Goal: Check status: Check status

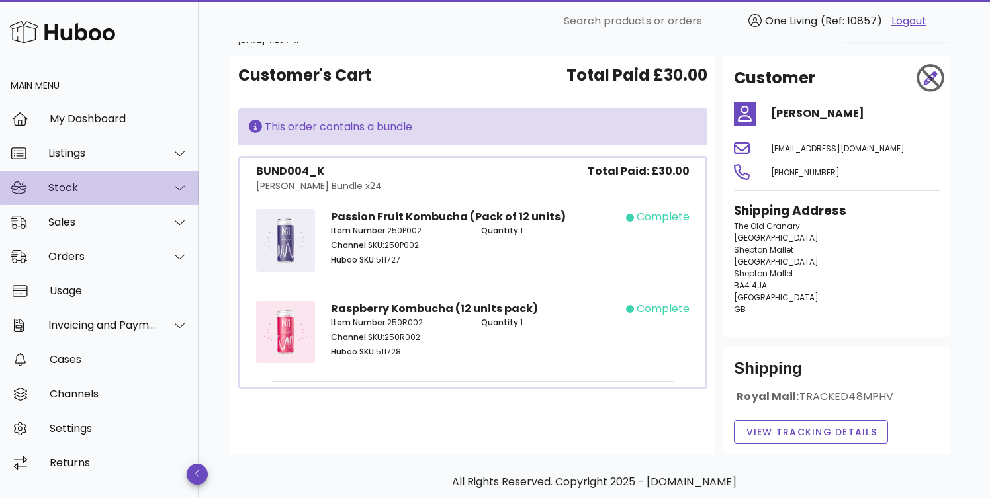
click at [96, 186] on div "Stock" at bounding box center [102, 187] width 108 height 13
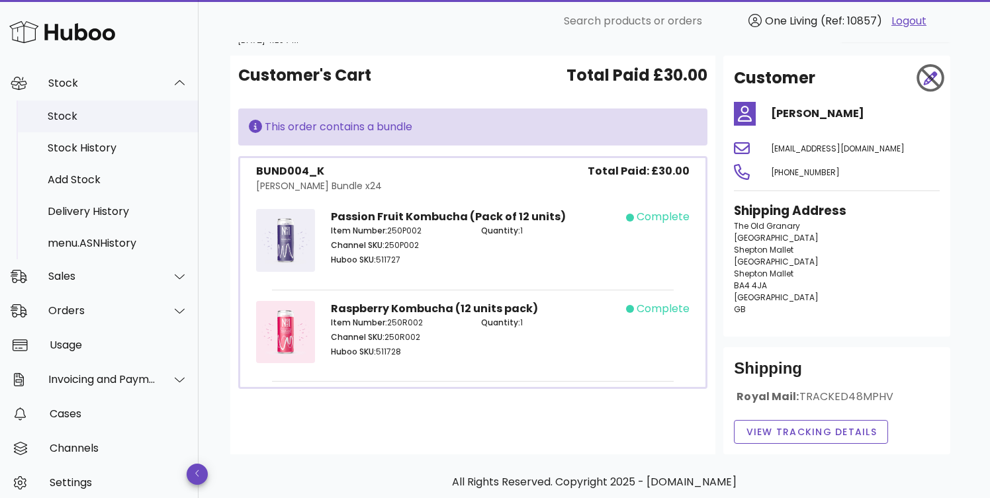
scroll to position [146, 0]
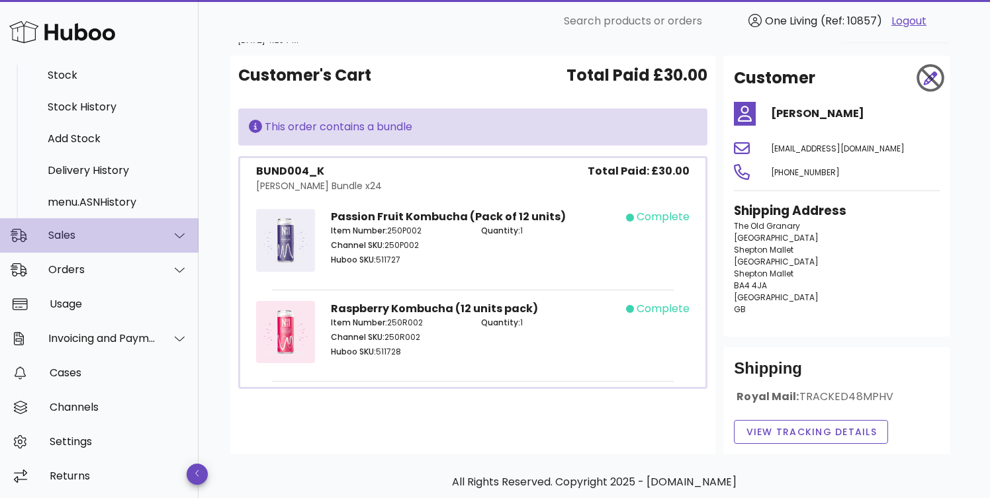
click at [106, 234] on div "Sales" at bounding box center [102, 235] width 108 height 13
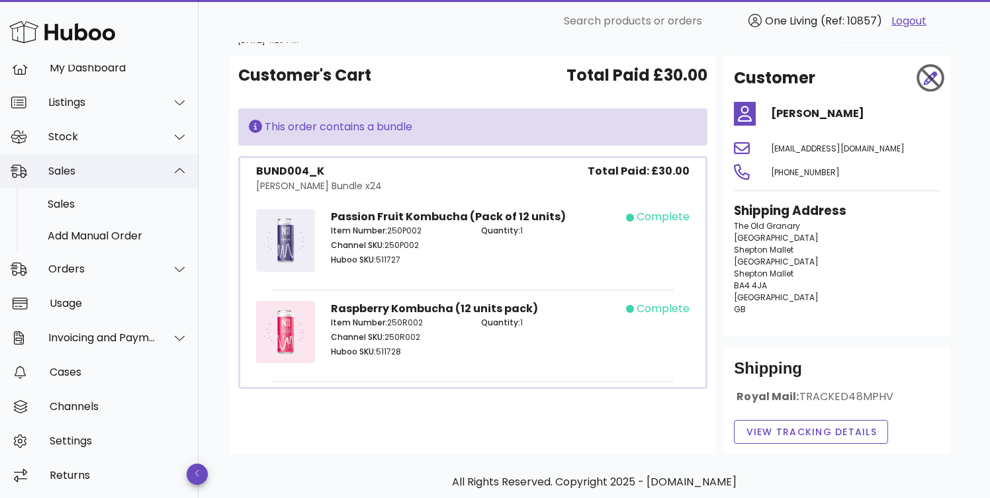
scroll to position [50, 0]
click at [107, 208] on div "Sales" at bounding box center [118, 204] width 140 height 13
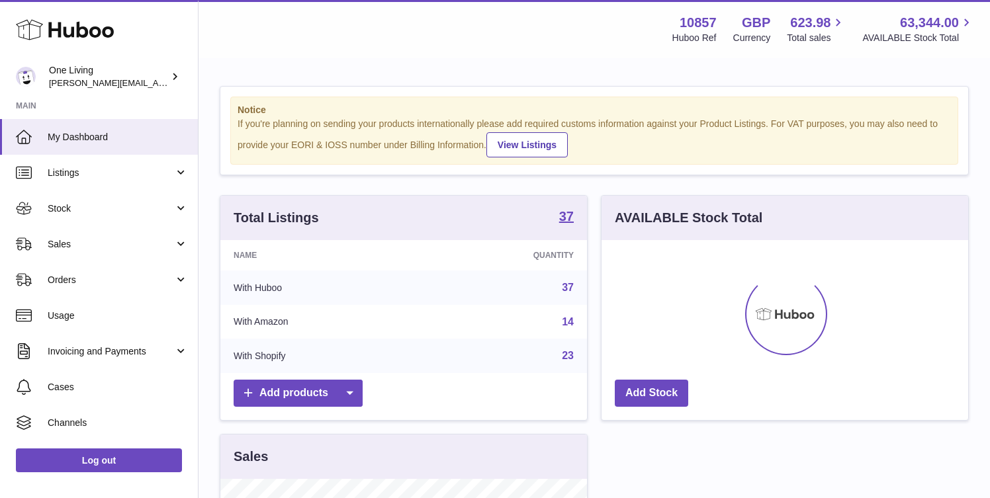
scroll to position [206, 367]
click at [128, 243] on span "Sales" at bounding box center [111, 244] width 126 height 13
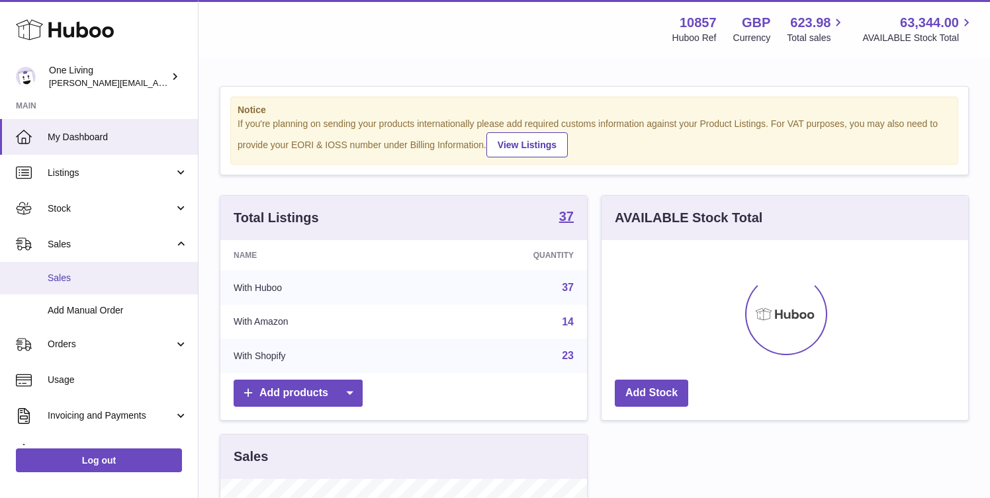
click at [112, 281] on span "Sales" at bounding box center [118, 278] width 140 height 13
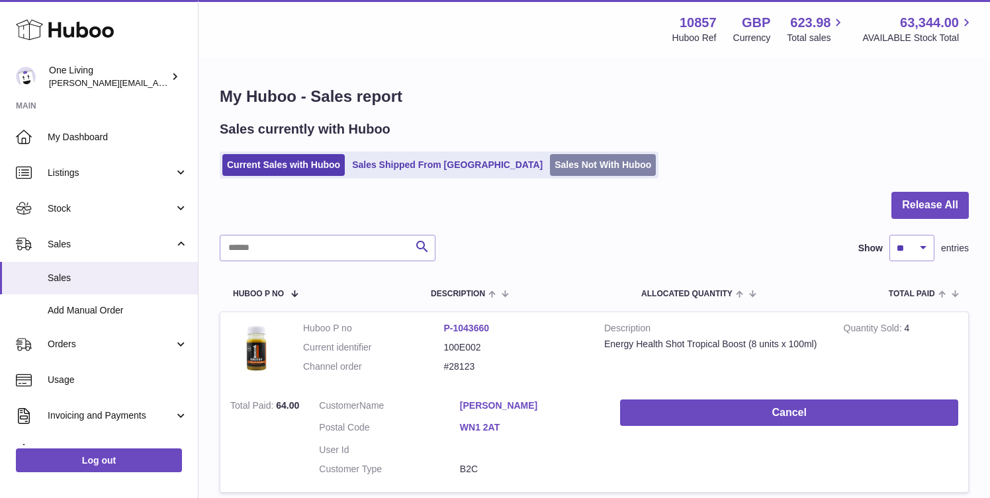
click at [550, 164] on link "Sales Not With Huboo" at bounding box center [603, 165] width 106 height 22
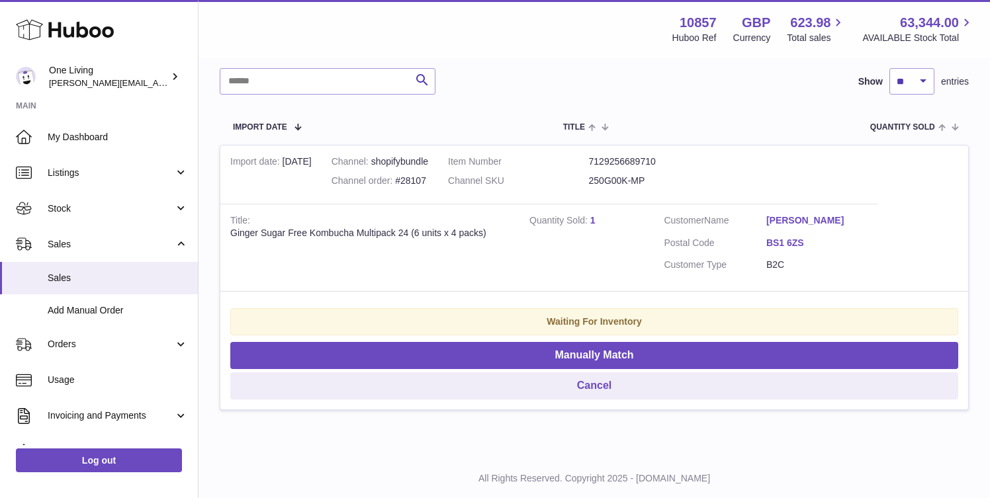
scroll to position [186, 0]
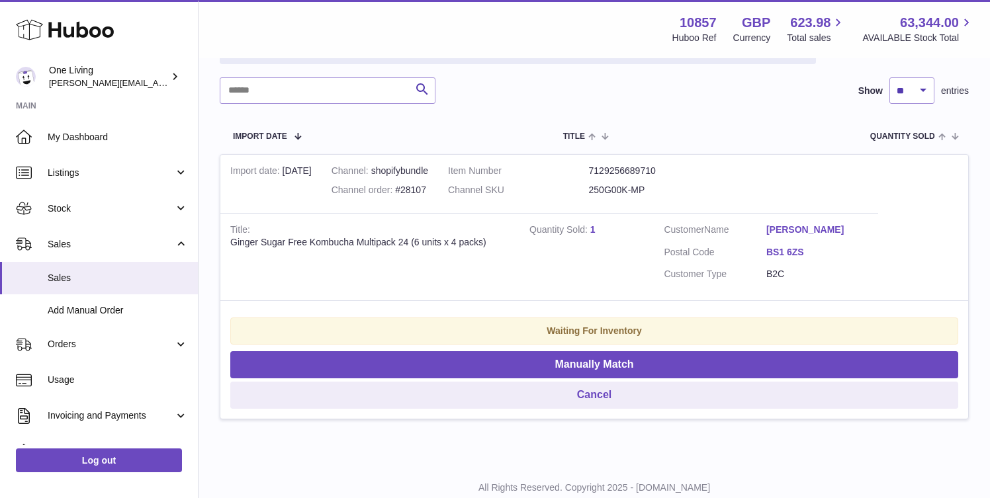
click at [420, 189] on div "Channel order #28107" at bounding box center [379, 190] width 97 height 13
copy div "28107"
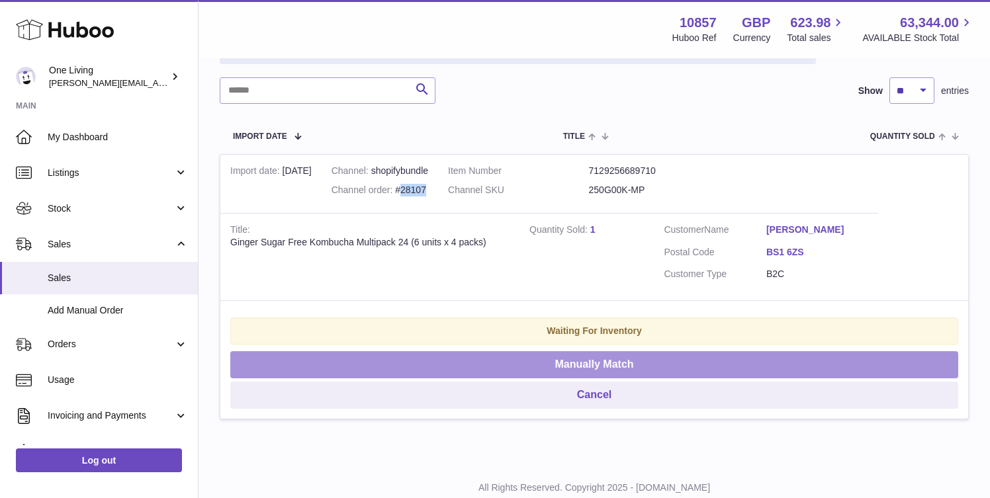
click at [593, 365] on button "Manually Match" at bounding box center [594, 364] width 728 height 27
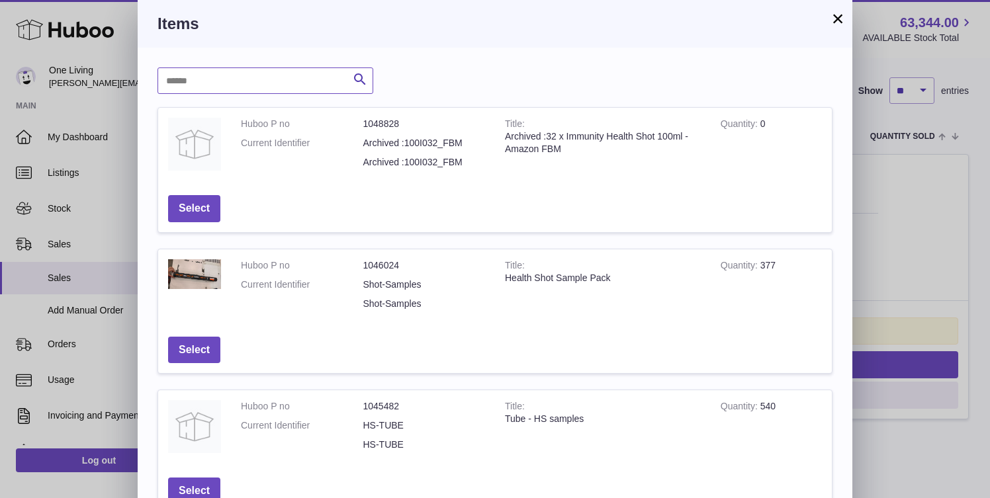
click at [286, 81] on input "text" at bounding box center [265, 80] width 216 height 26
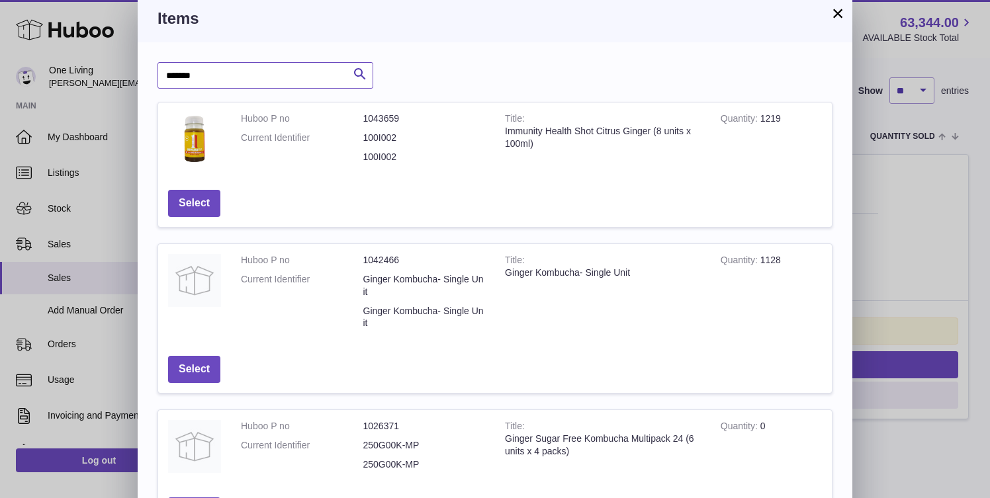
scroll to position [0, 0]
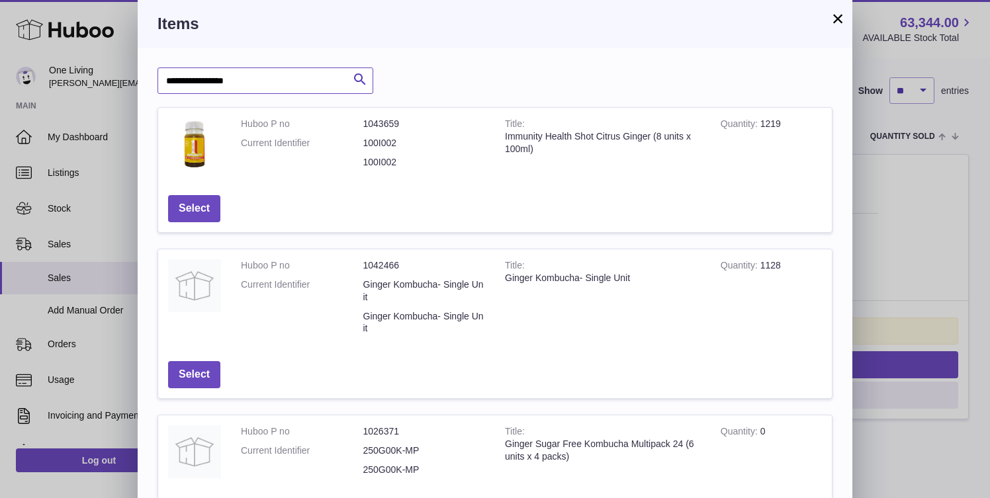
type input "**********"
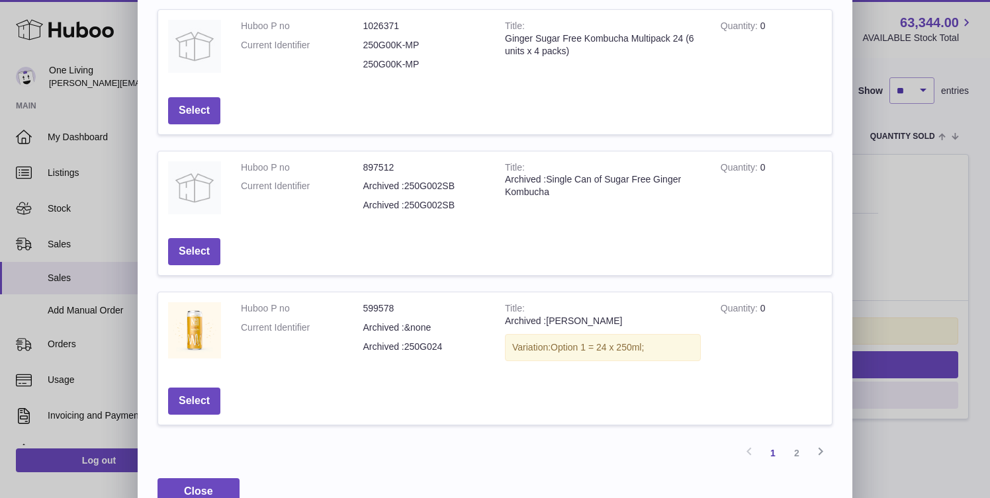
scroll to position [433, 0]
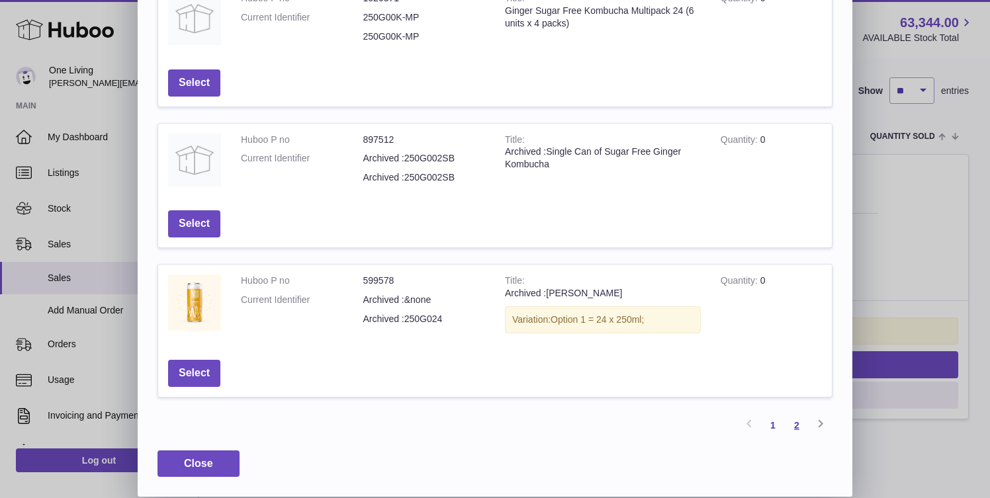
click at [797, 428] on link "2" at bounding box center [797, 426] width 24 height 24
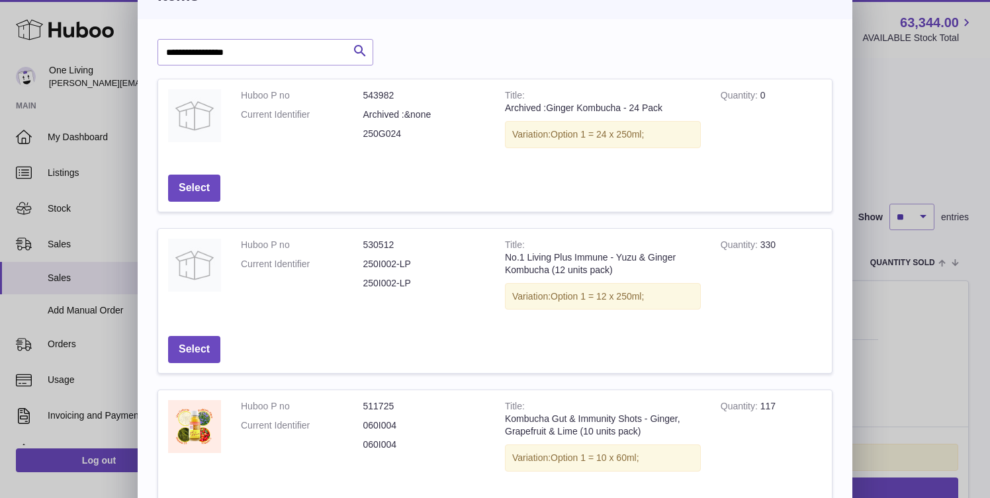
scroll to position [0, 0]
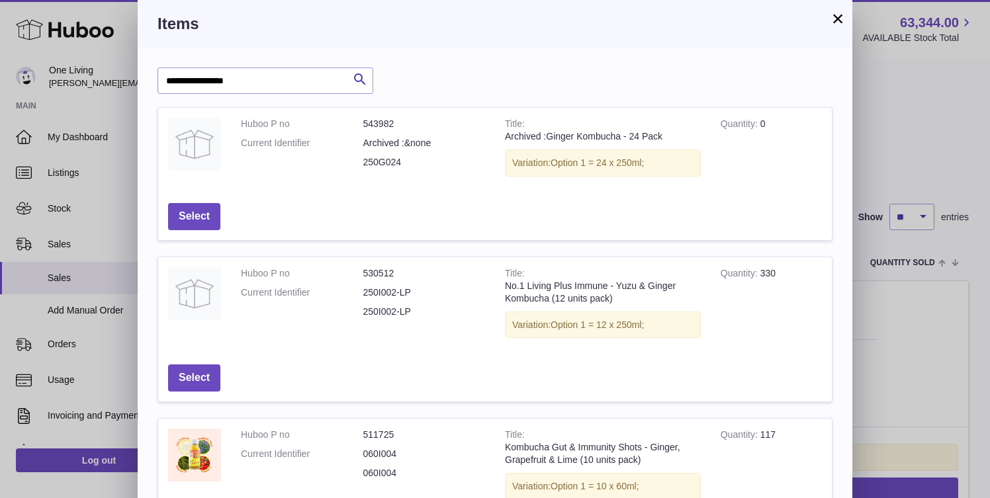
click at [841, 20] on button "×" at bounding box center [838, 19] width 16 height 16
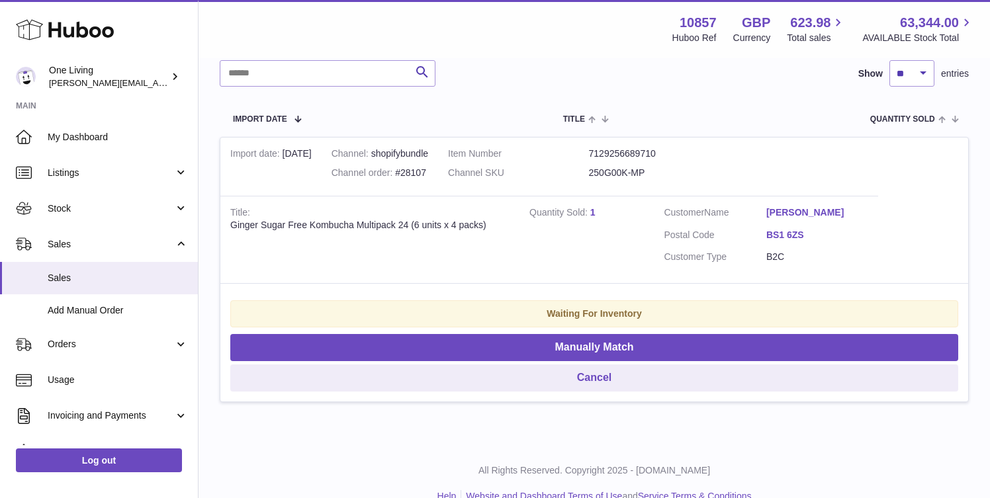
scroll to position [227, 0]
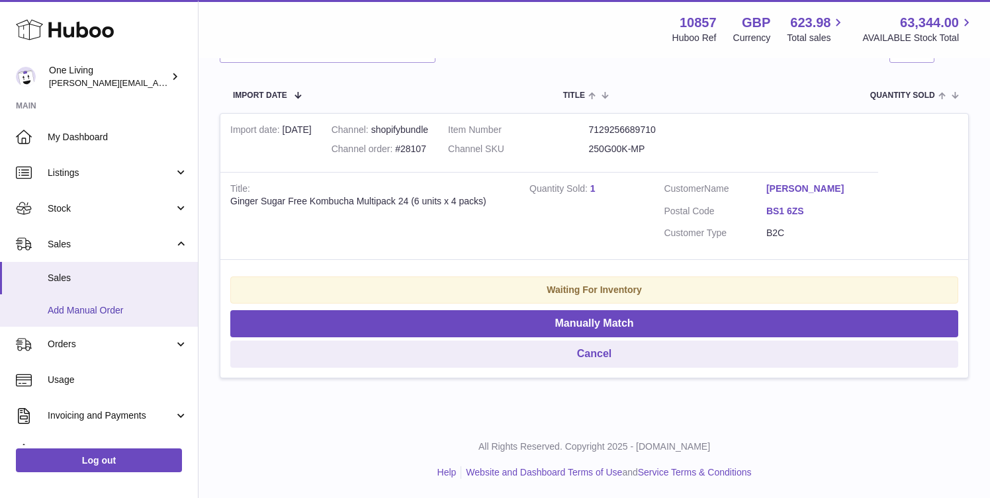
click at [94, 312] on span "Add Manual Order" at bounding box center [118, 310] width 140 height 13
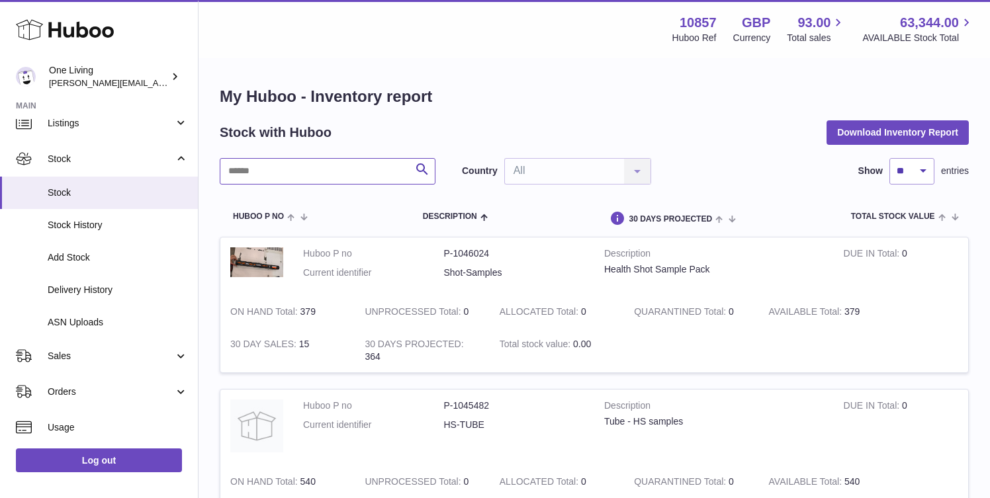
click at [301, 169] on input "text" at bounding box center [328, 171] width 216 height 26
paste input "**********"
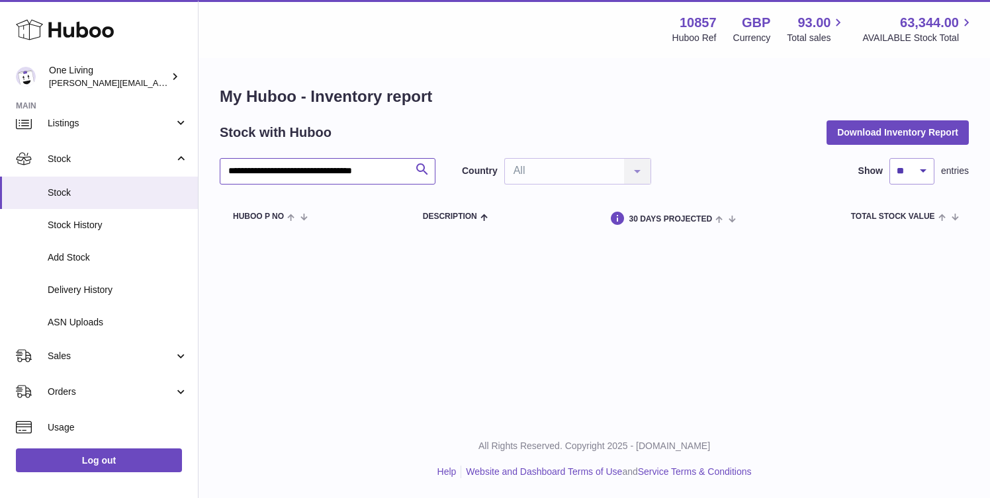
drag, startPoint x: 303, startPoint y: 172, endPoint x: 426, endPoint y: 172, distance: 123.1
click at [426, 172] on div "**********" at bounding box center [328, 171] width 216 height 26
drag, startPoint x: 253, startPoint y: 171, endPoint x: 389, endPoint y: 179, distance: 136.5
click at [389, 179] on input "**********" at bounding box center [328, 171] width 216 height 26
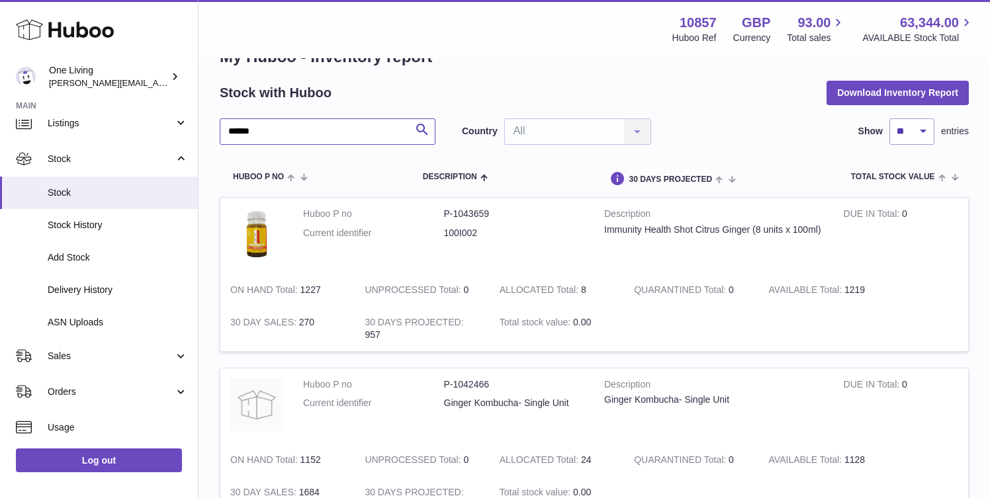
scroll to position [21, 0]
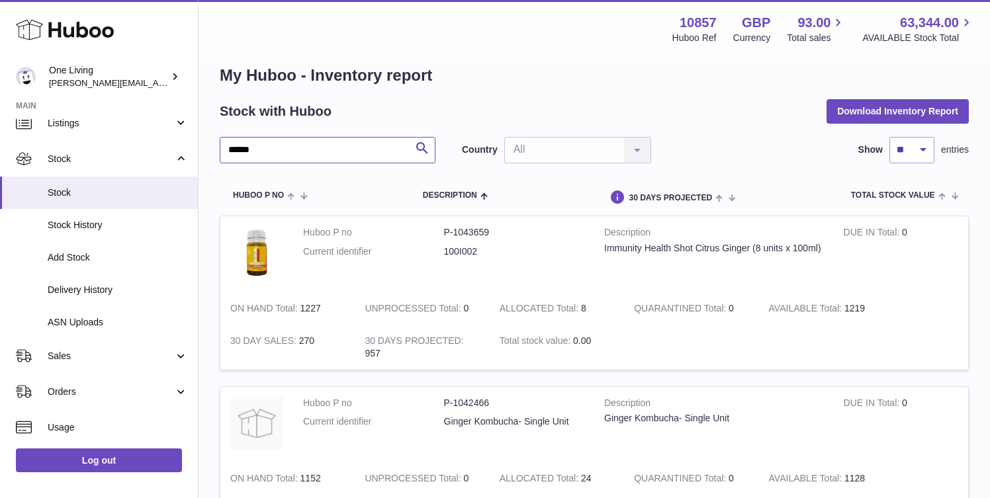
type input "******"
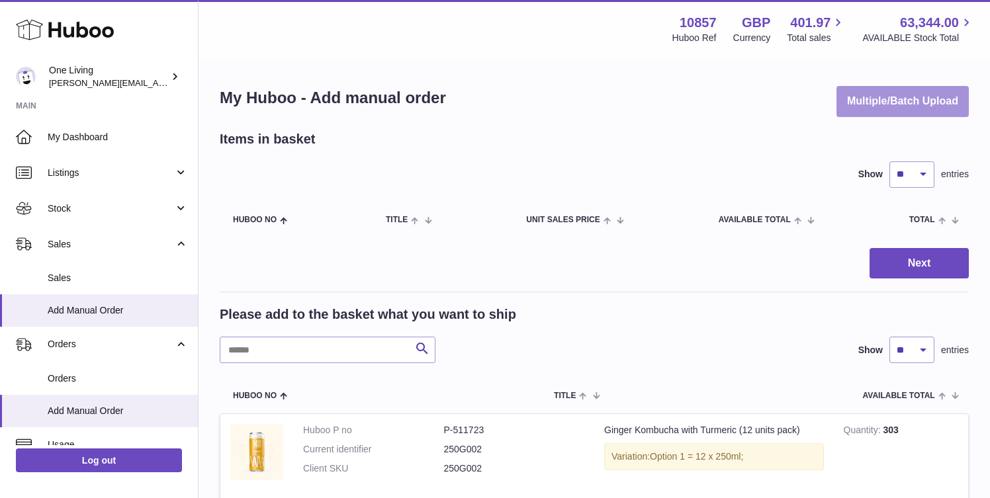
click at [899, 100] on button "Multiple/Batch Upload" at bounding box center [902, 101] width 132 height 31
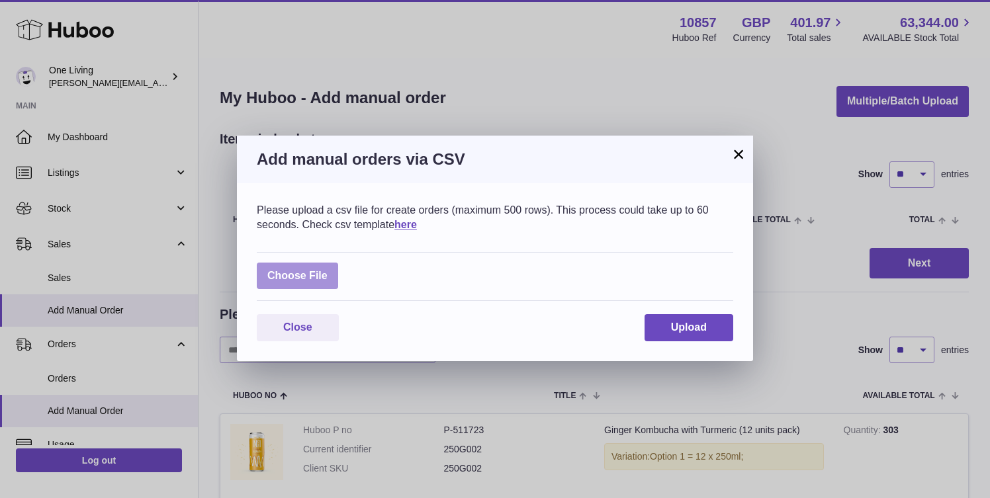
click at [283, 269] on label at bounding box center [297, 276] width 81 height 27
click at [327, 269] on input "file" at bounding box center [327, 269] width 1 height 1
type input "**********"
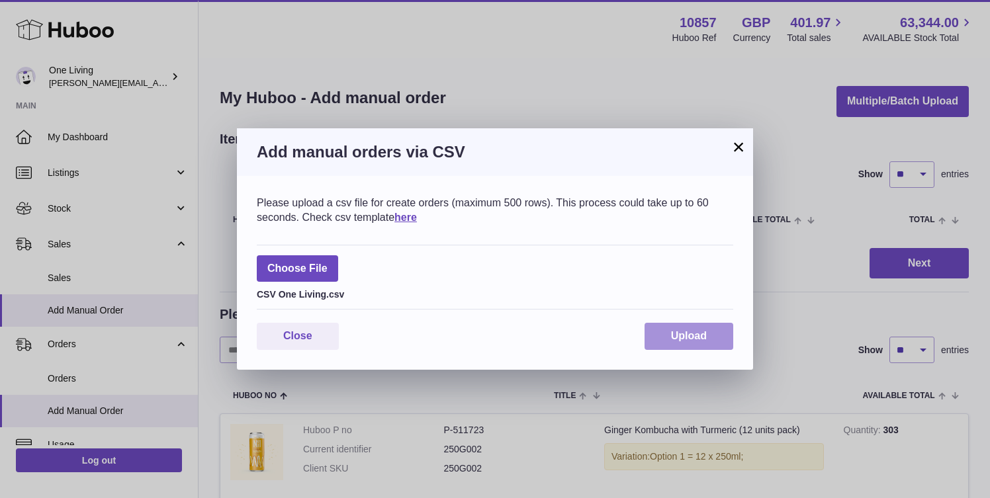
click at [691, 334] on span "Upload" at bounding box center [689, 335] width 36 height 11
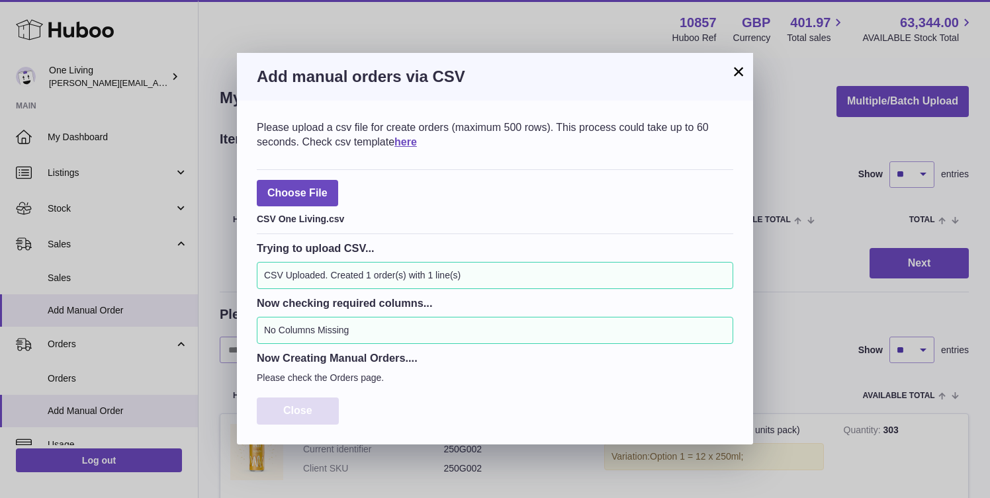
click at [312, 409] on button "Close" at bounding box center [298, 411] width 82 height 27
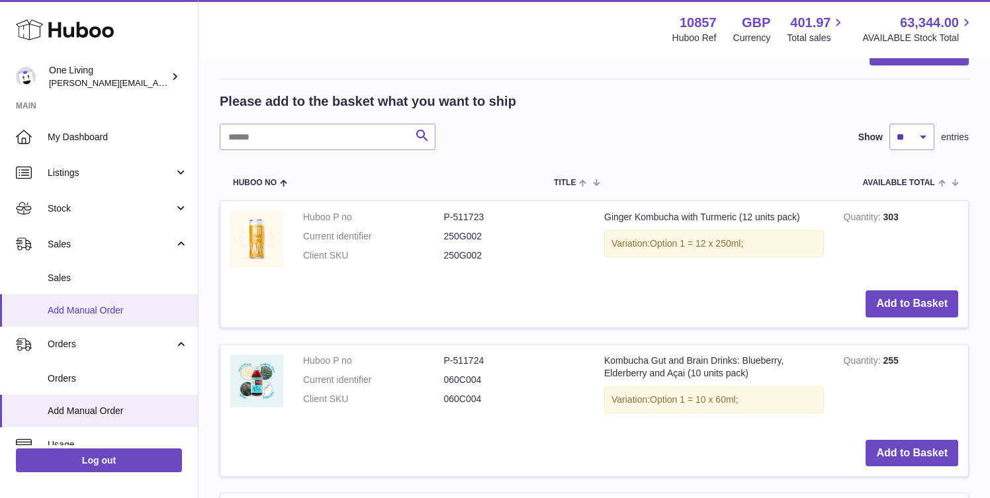
scroll to position [224, 0]
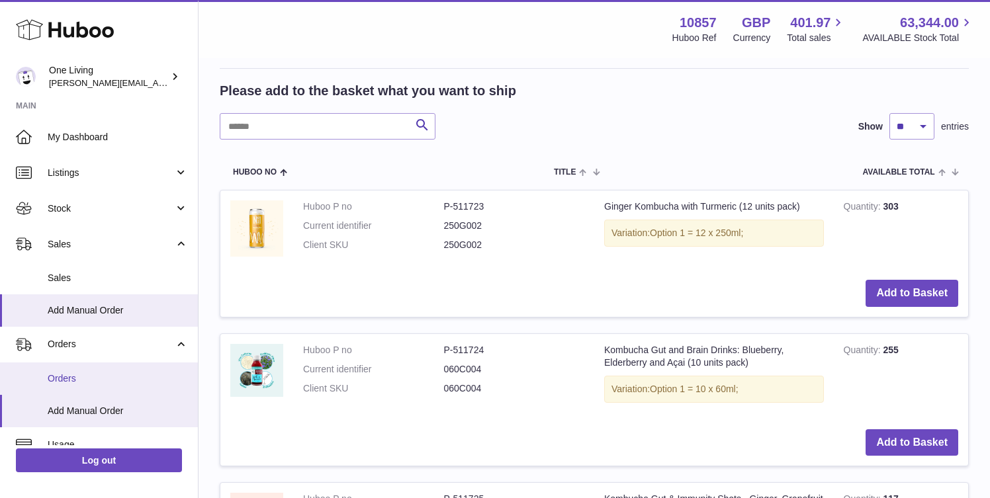
click at [96, 372] on span "Orders" at bounding box center [118, 378] width 140 height 13
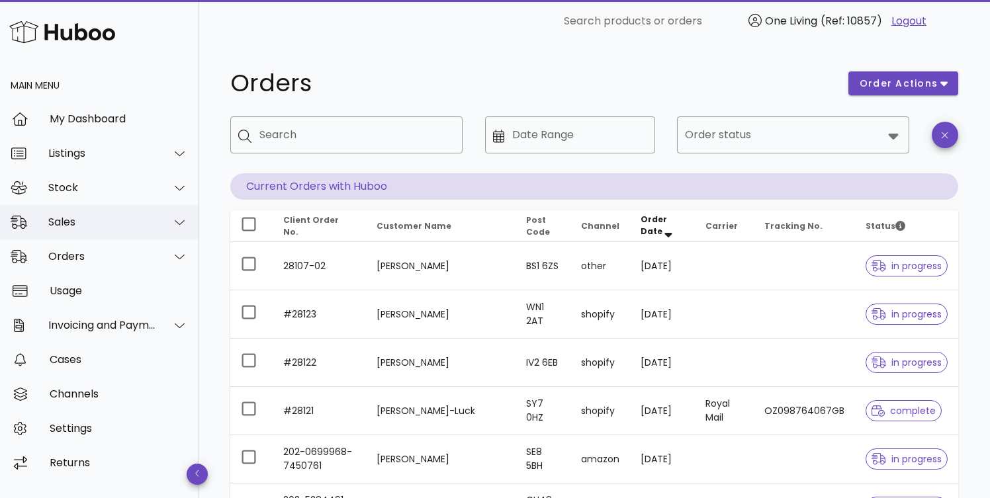
click at [181, 218] on icon at bounding box center [180, 222] width 10 height 12
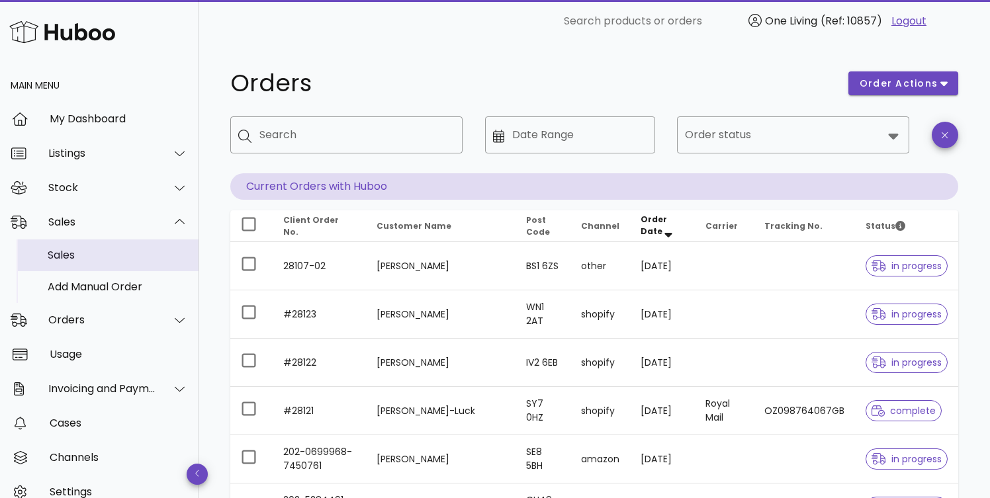
click at [148, 259] on div "Sales" at bounding box center [118, 255] width 140 height 13
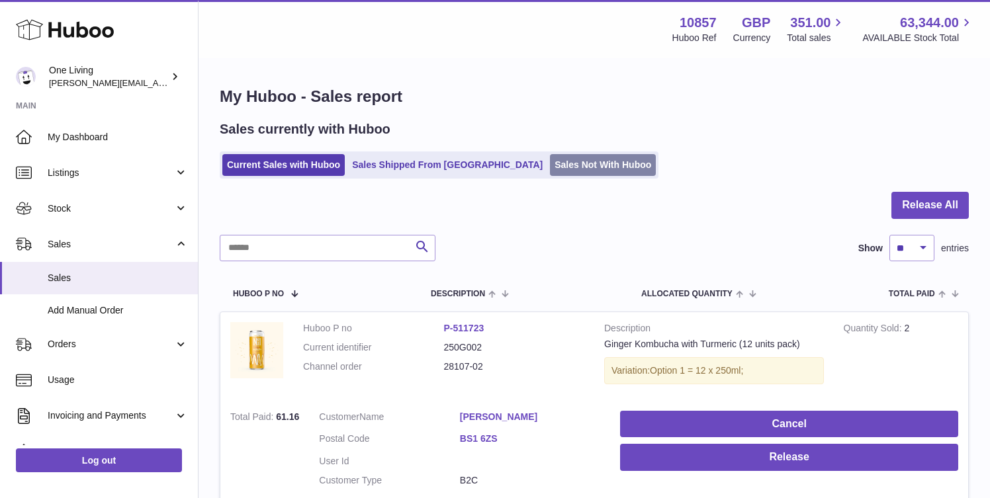
click at [550, 167] on link "Sales Not With Huboo" at bounding box center [603, 165] width 106 height 22
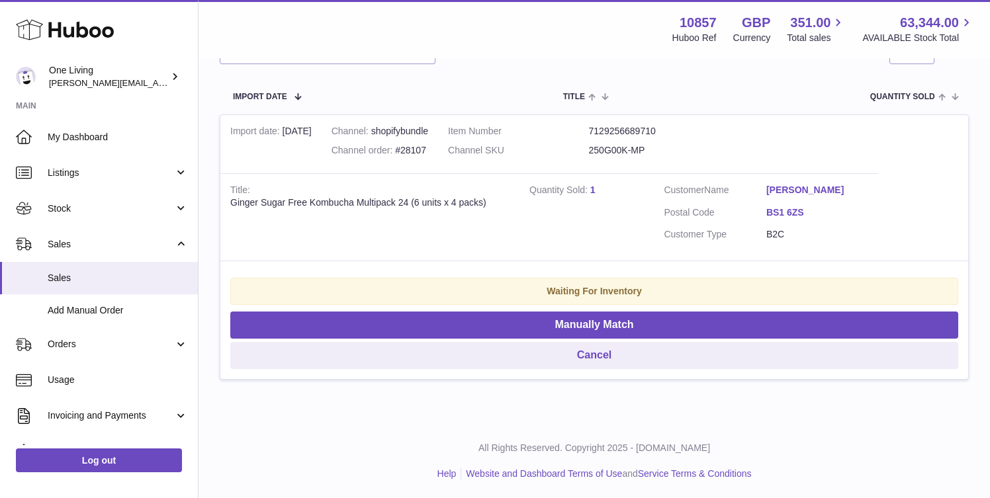
scroll to position [227, 0]
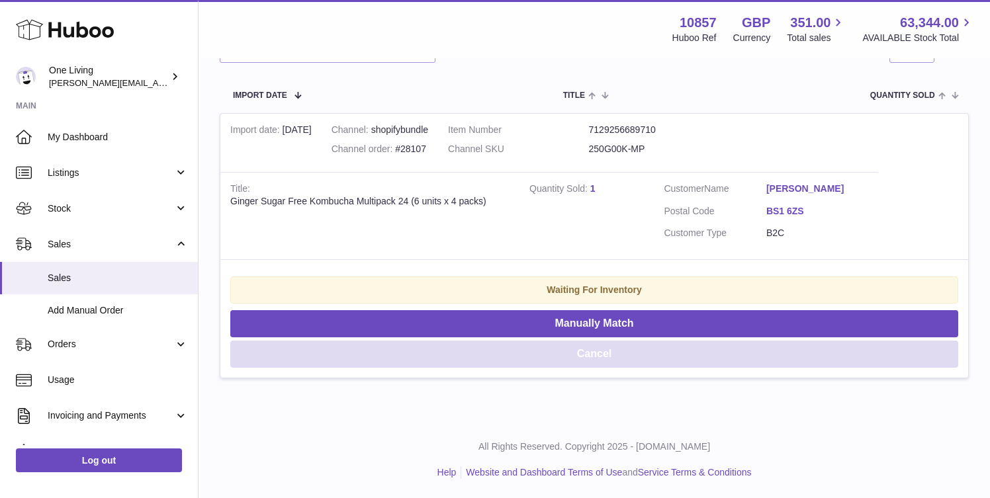
click at [597, 354] on button "Cancel" at bounding box center [594, 354] width 728 height 27
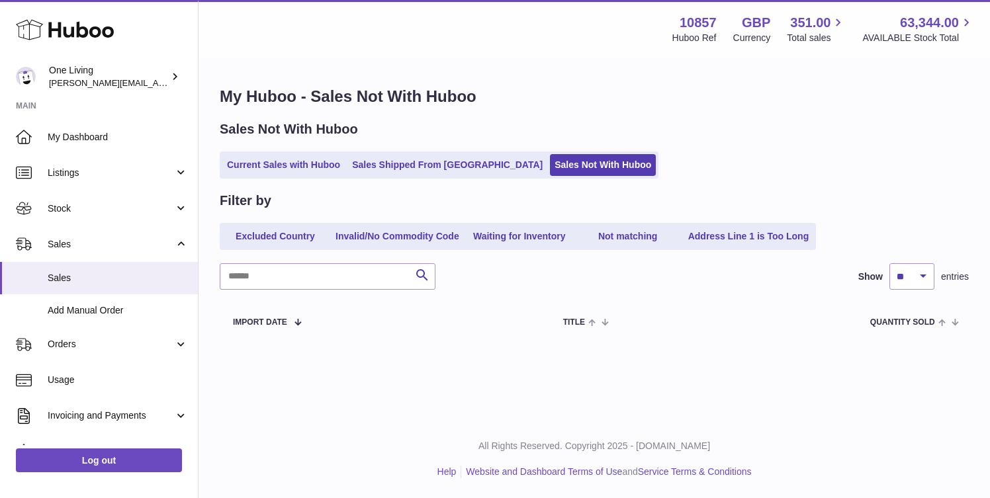
scroll to position [0, 0]
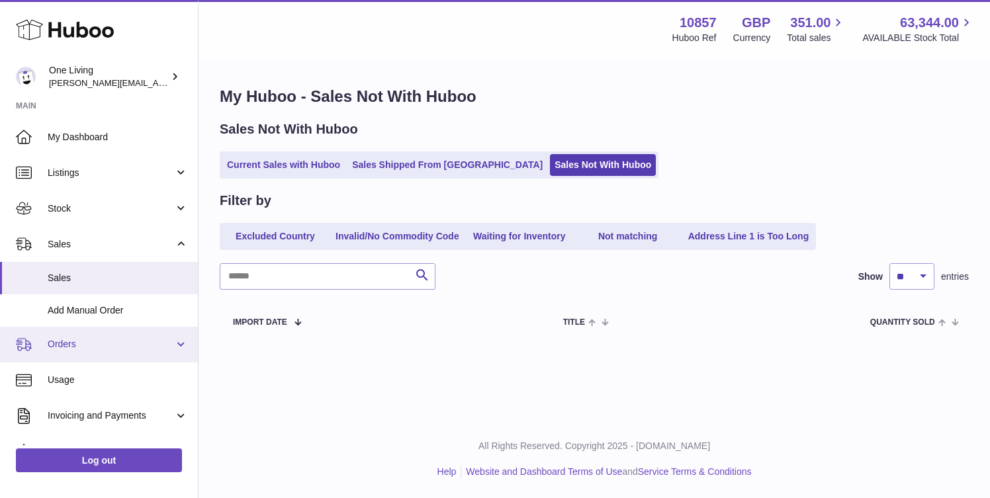
click at [124, 345] on span "Orders" at bounding box center [111, 344] width 126 height 13
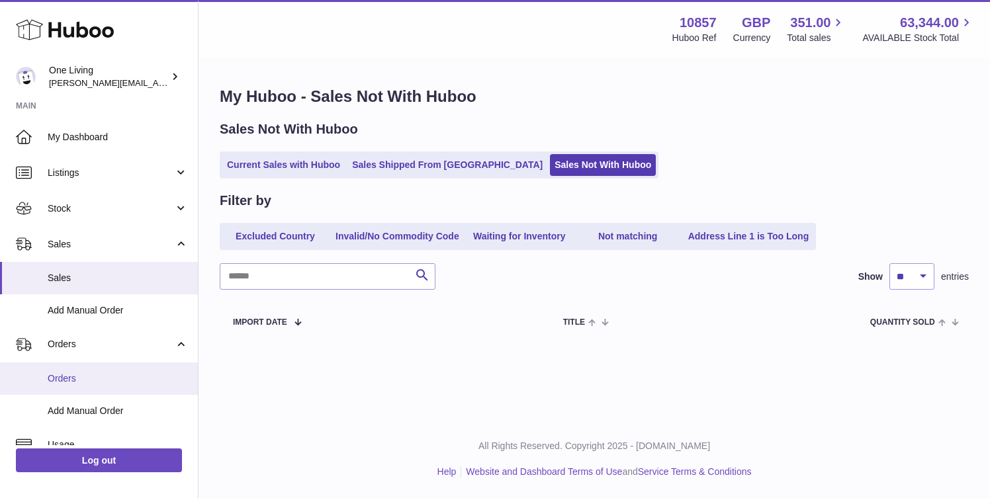
click at [116, 386] on link "Orders" at bounding box center [99, 379] width 198 height 32
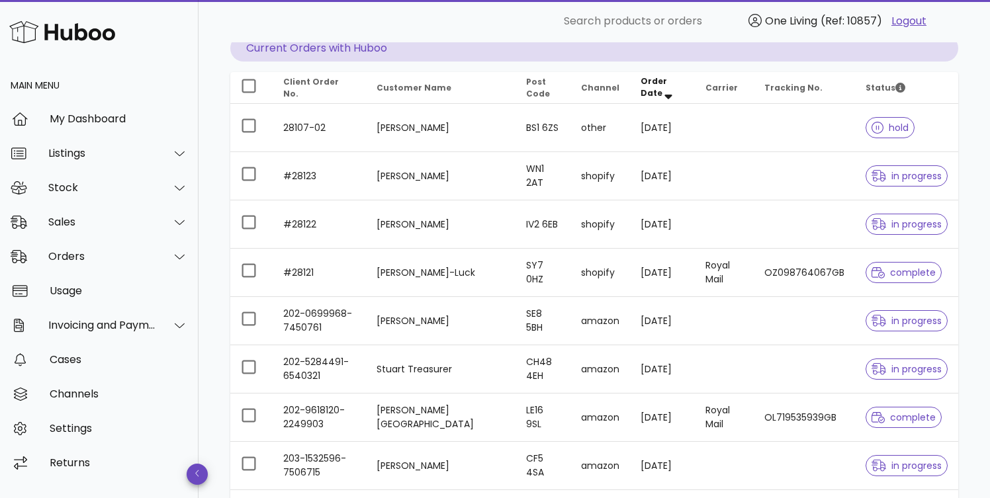
scroll to position [165, 0]
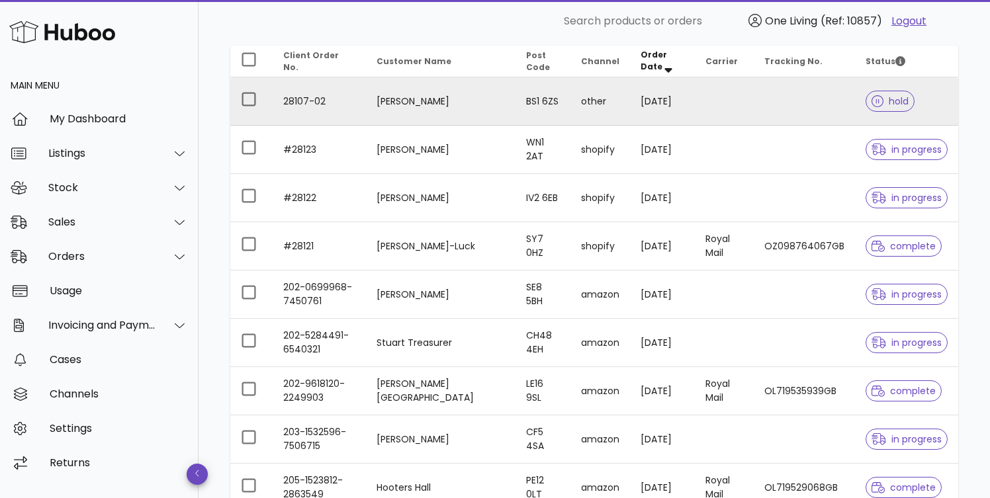
click at [300, 93] on td "28107-02" at bounding box center [319, 101] width 93 height 48
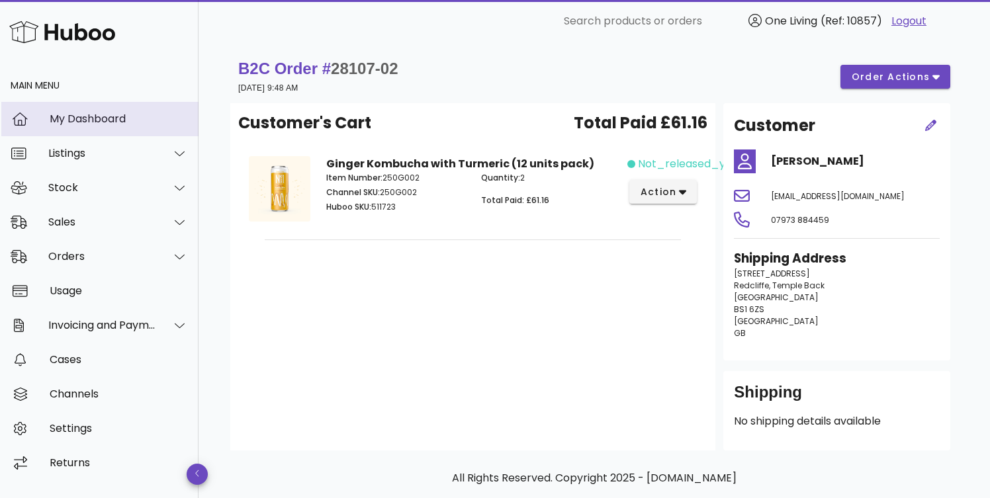
click at [87, 122] on div "My Dashboard" at bounding box center [119, 118] width 138 height 13
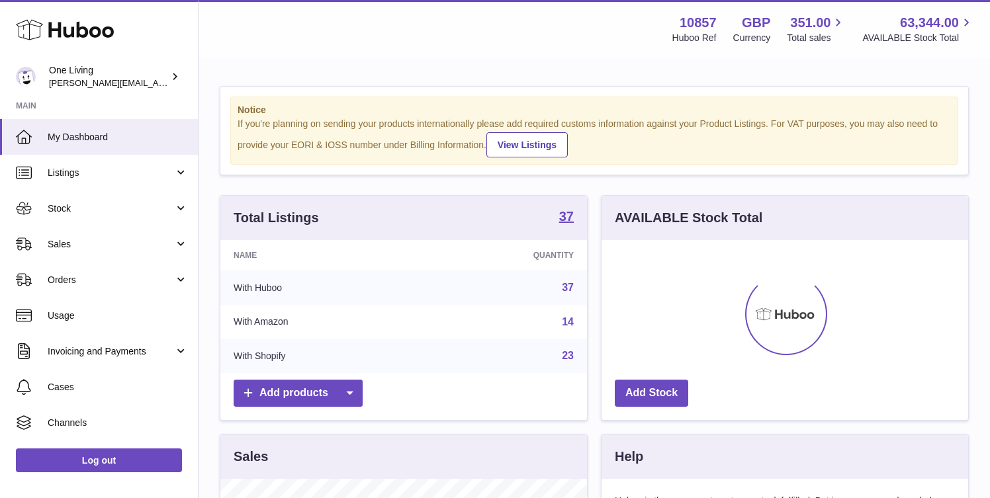
scroll to position [206, 367]
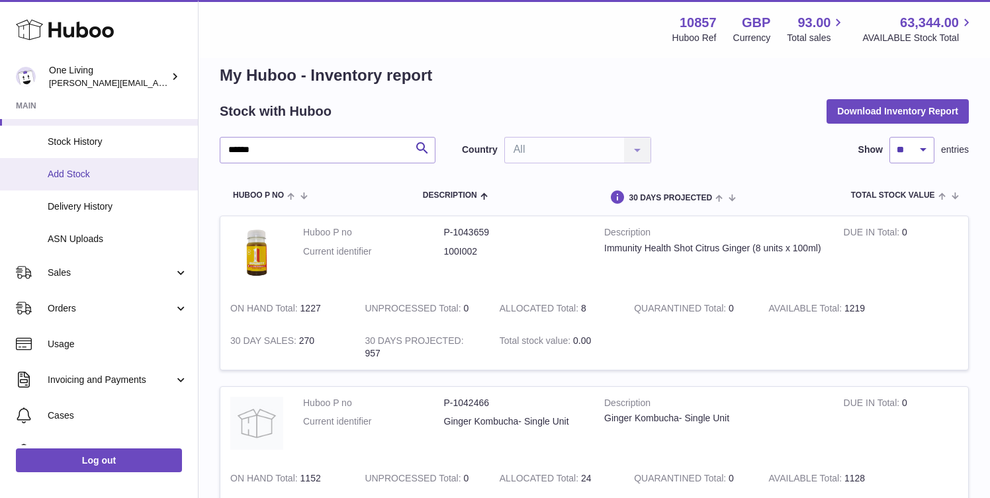
scroll to position [134, 0]
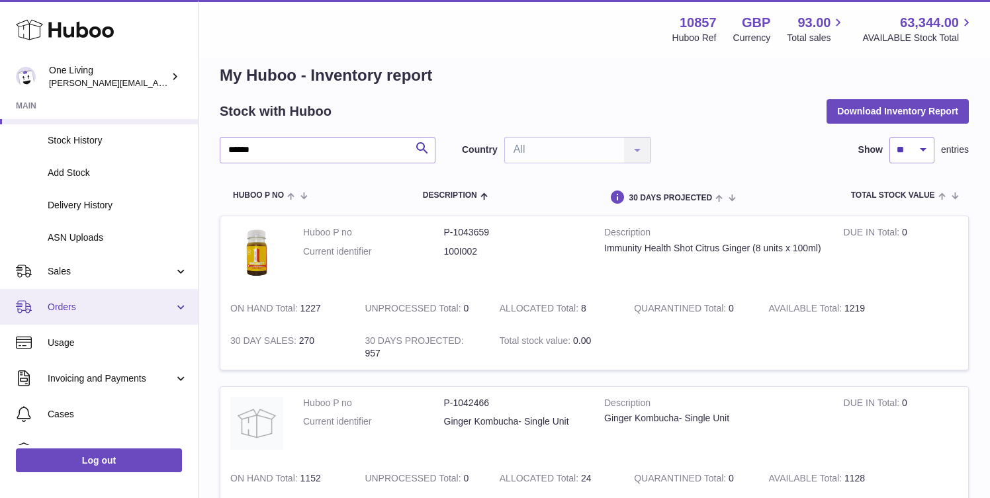
click at [114, 306] on span "Orders" at bounding box center [111, 307] width 126 height 13
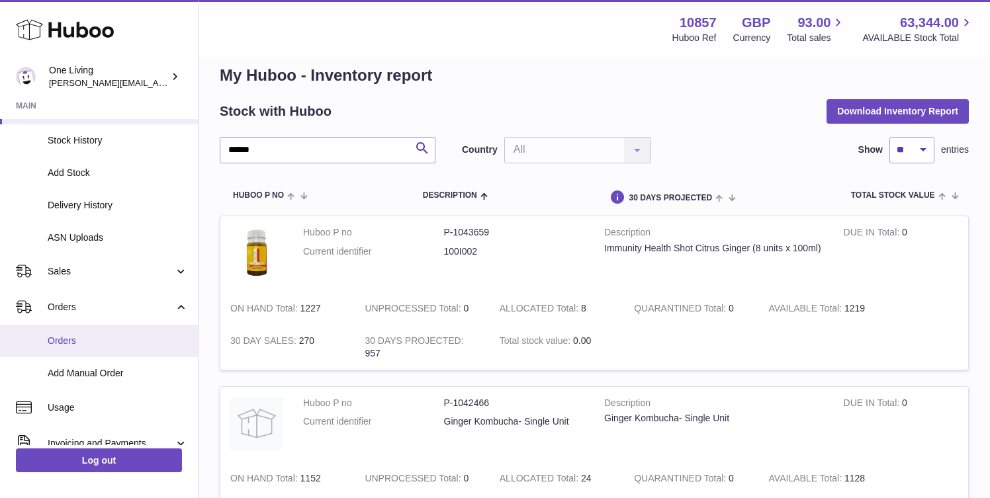
click at [107, 355] on link "Orders" at bounding box center [99, 341] width 198 height 32
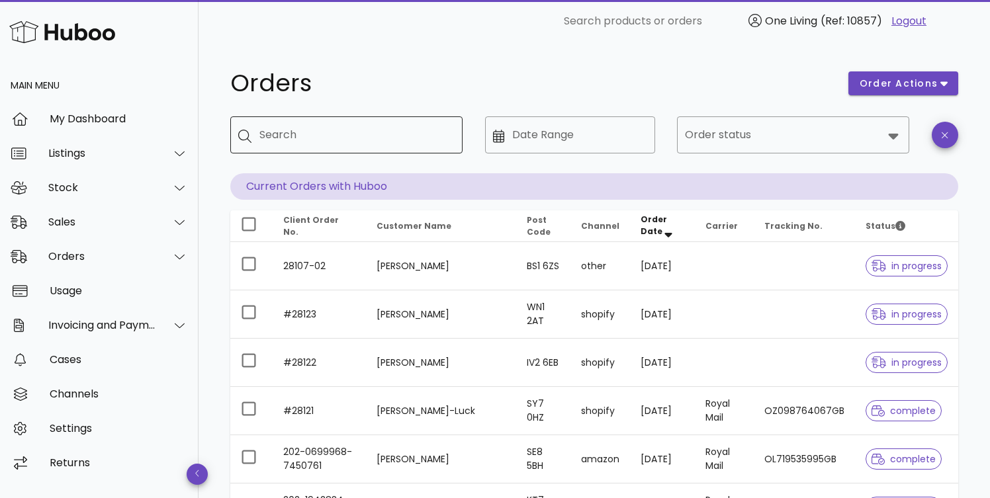
click at [296, 141] on input "Search" at bounding box center [355, 134] width 193 height 21
paste input "**********"
type input "**********"
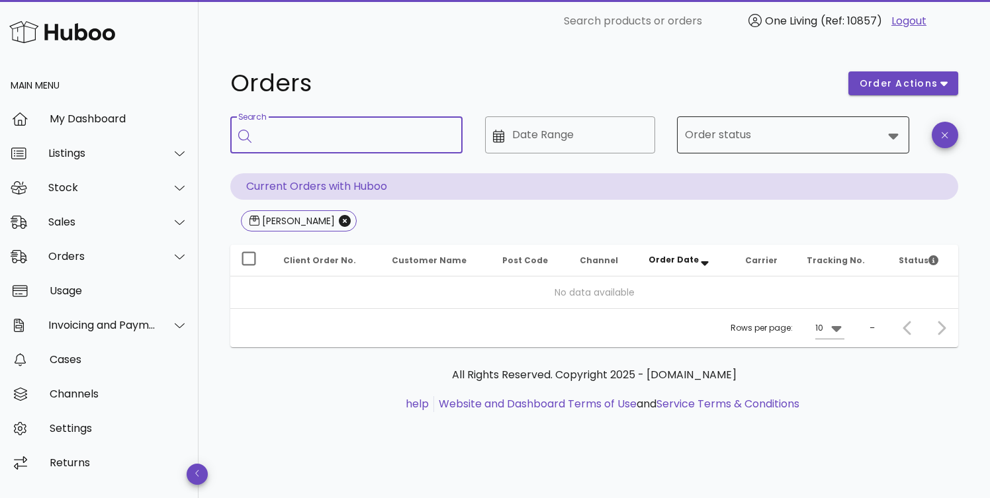
click at [882, 140] on input "Order status" at bounding box center [784, 134] width 198 height 21
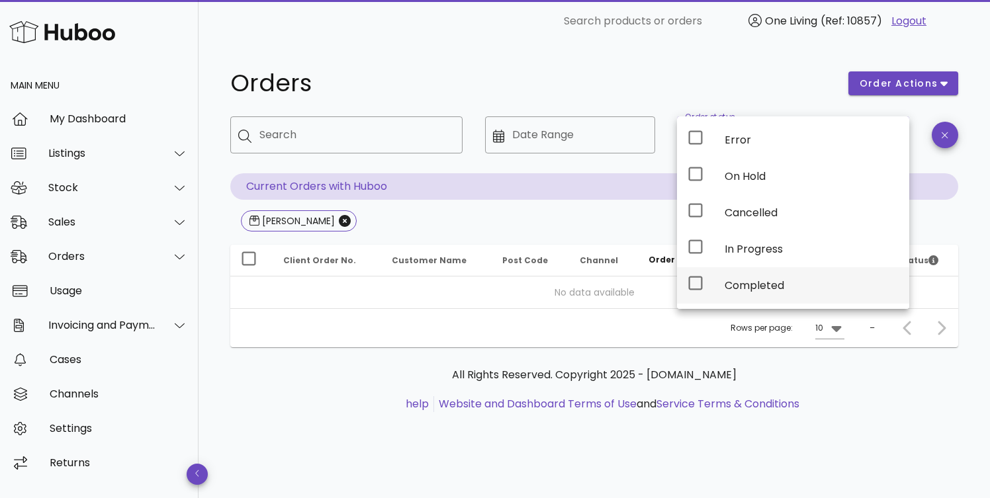
click at [781, 280] on div "Completed" at bounding box center [811, 285] width 174 height 13
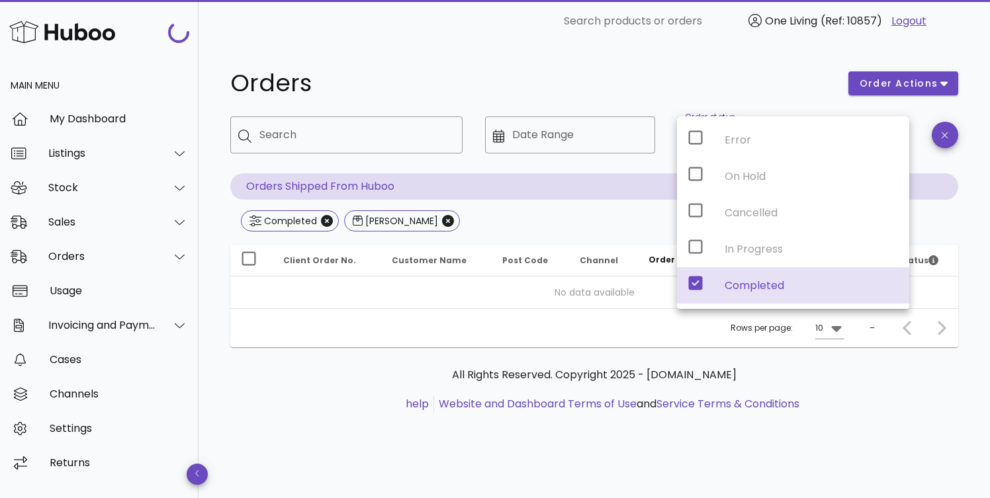
click at [975, 154] on div "Orders order actions ​ Search ​ Date Range ​ Order status Completed Orders Ship…" at bounding box center [593, 248] width 791 height 412
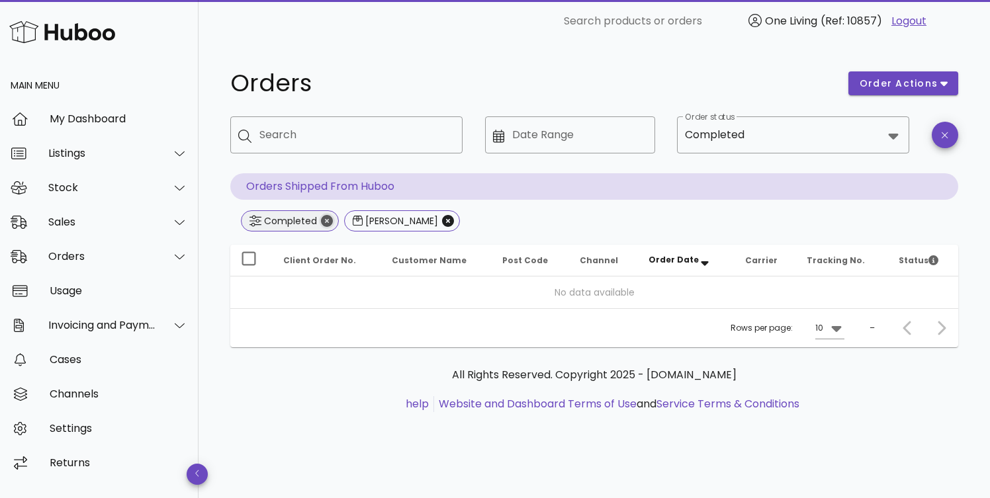
click at [327, 222] on icon "Close" at bounding box center [327, 221] width 12 height 12
click at [339, 218] on icon "Close" at bounding box center [345, 221] width 12 height 12
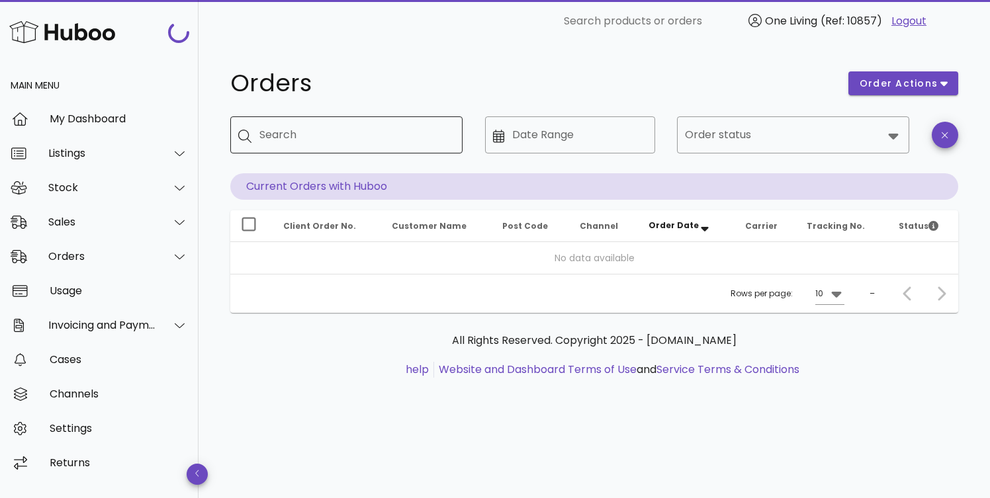
click at [313, 140] on input "Search" at bounding box center [355, 134] width 193 height 21
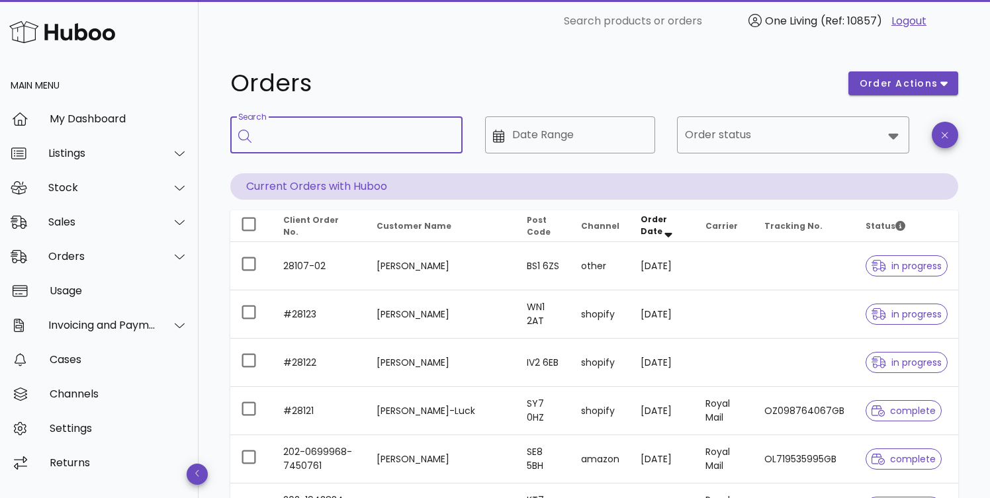
paste input "**********"
type input "**********"
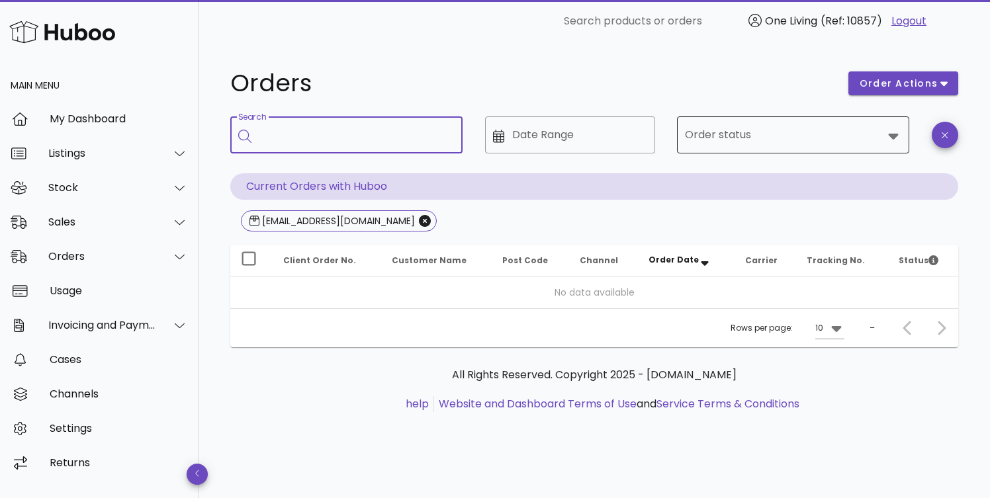
click at [884, 130] on div at bounding box center [892, 136] width 19 height 16
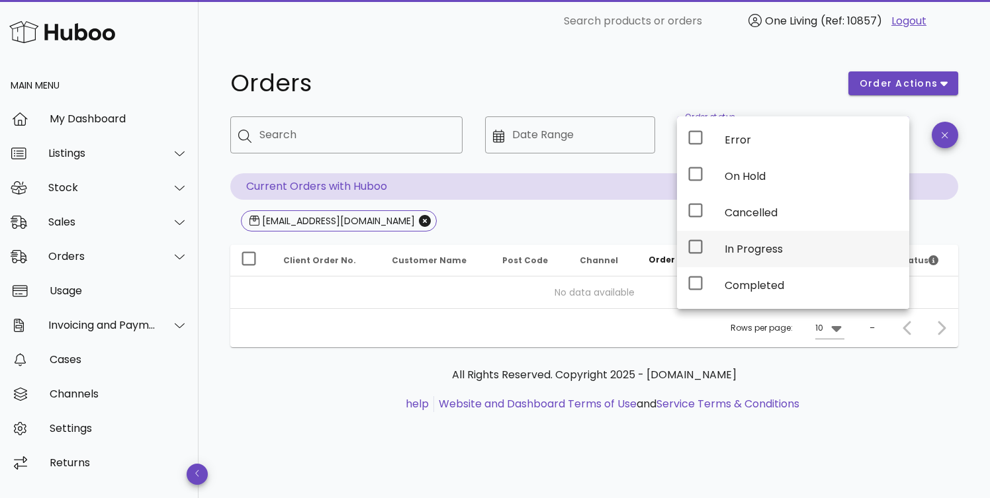
click at [699, 244] on icon at bounding box center [695, 247] width 16 height 16
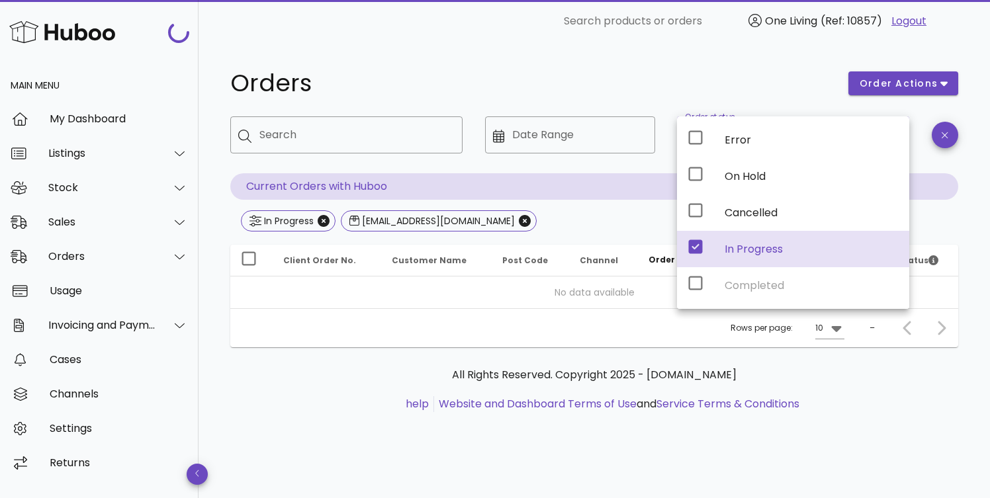
click at [696, 288] on div "Error On Hold Cancelled In Progress Completed" at bounding box center [793, 212] width 232 height 193
click at [696, 278] on div "Error On Hold Cancelled In Progress Completed" at bounding box center [793, 212] width 232 height 193
click at [980, 146] on div "Orders order actions ​ Search ​ Date Range ​ Order status In Progress Current O…" at bounding box center [593, 248] width 791 height 412
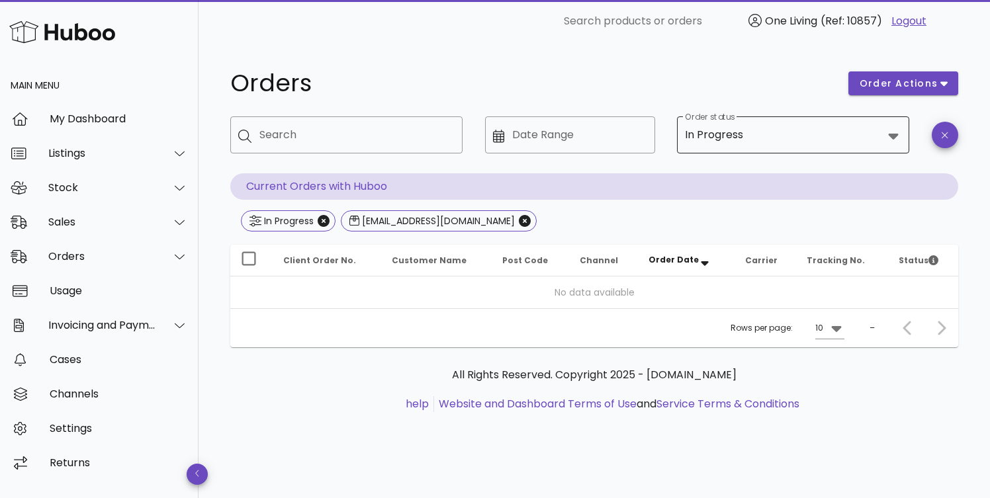
click at [889, 132] on icon at bounding box center [893, 136] width 16 height 16
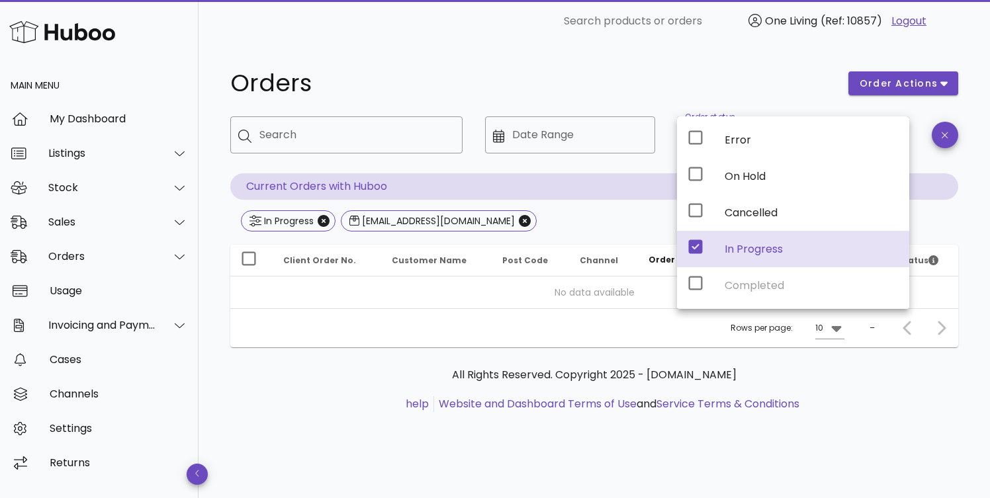
click at [699, 281] on div "Error On Hold Cancelled In Progress Completed" at bounding box center [793, 212] width 232 height 193
click at [695, 247] on icon at bounding box center [695, 247] width 16 height 16
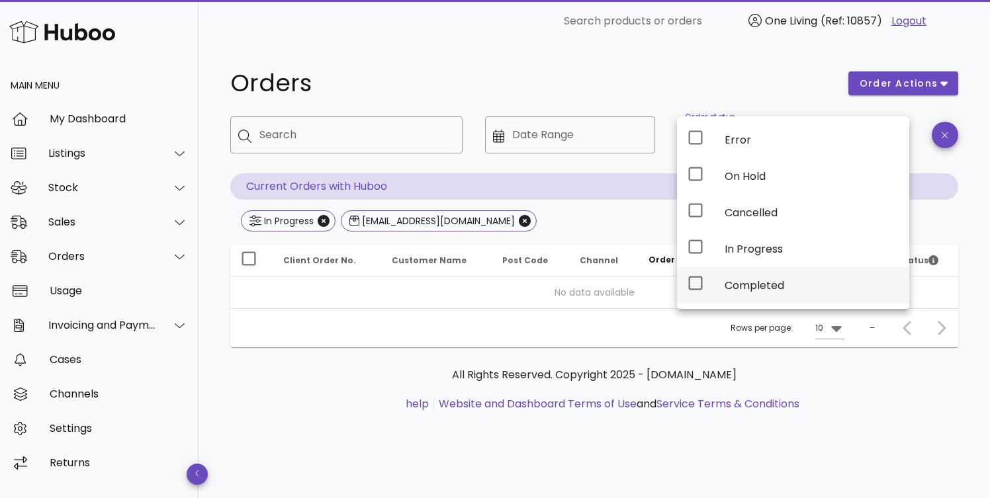
click at [697, 284] on icon at bounding box center [695, 283] width 16 height 16
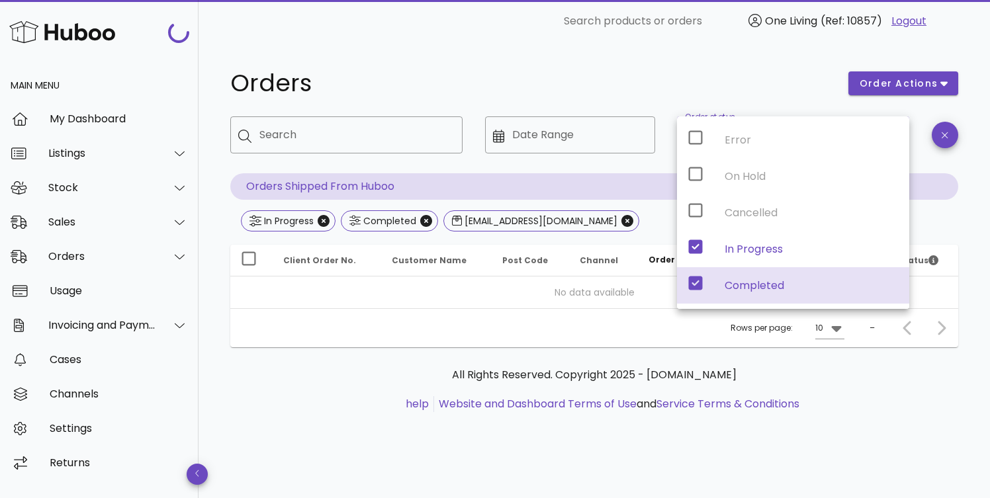
click at [973, 168] on div "Orders order actions ​ Search ​ Date Range ​ Order status In Progress, Complete…" at bounding box center [593, 248] width 791 height 412
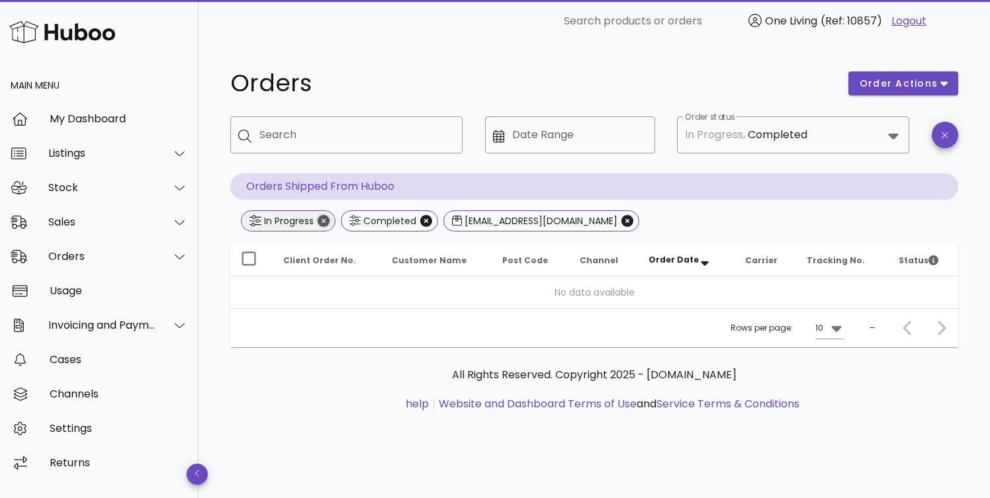
click at [322, 222] on icon "Close" at bounding box center [324, 221] width 12 height 12
click at [327, 218] on icon "Close" at bounding box center [327, 221] width 12 height 12
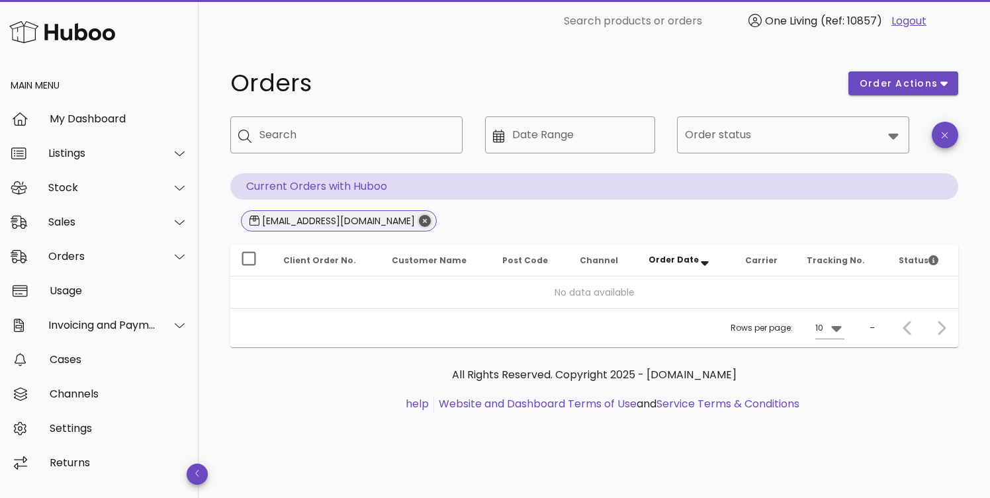
click at [419, 220] on icon "Close" at bounding box center [425, 221] width 12 height 12
